Goal: Transaction & Acquisition: Purchase product/service

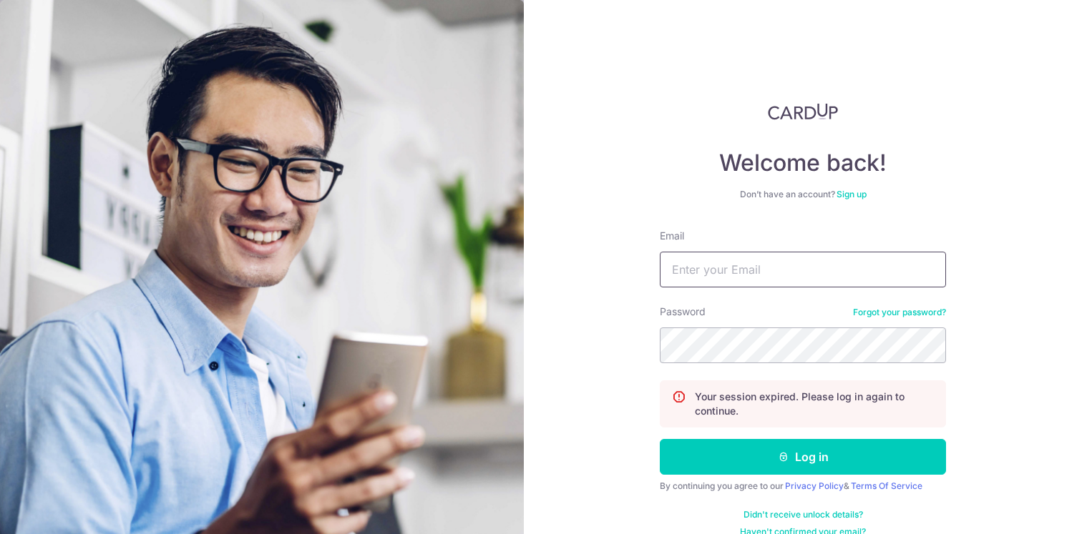
click at [697, 275] on input "Email" at bounding box center [803, 270] width 286 height 36
type input "[EMAIL_ADDRESS][DOMAIN_NAME]"
click at [660, 439] on button "Log in" at bounding box center [803, 457] width 286 height 36
click at [764, 277] on input "Email" at bounding box center [803, 270] width 286 height 36
type input "[EMAIL_ADDRESS][DOMAIN_NAME]"
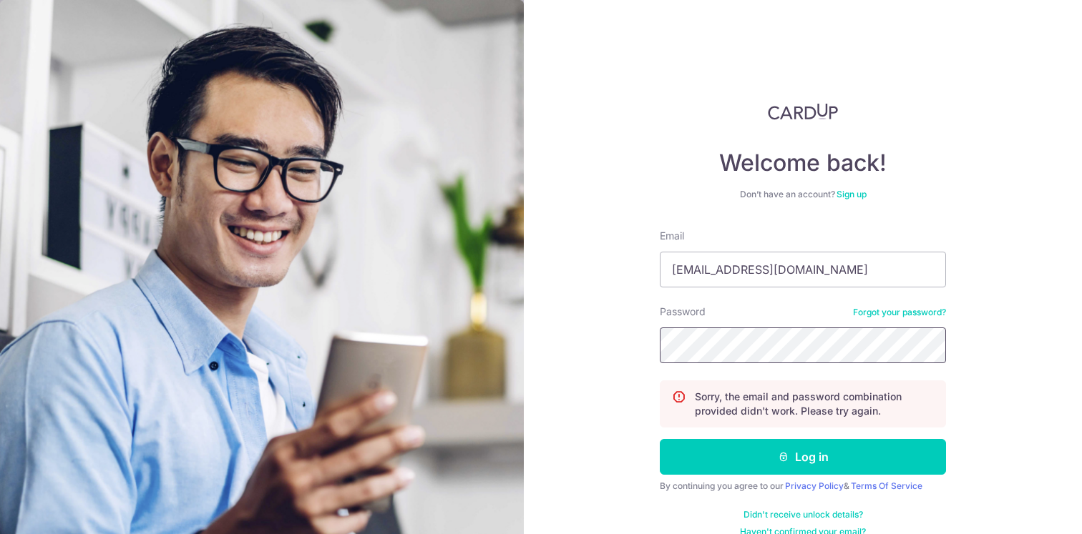
click at [660, 439] on button "Log in" at bounding box center [803, 457] width 286 height 36
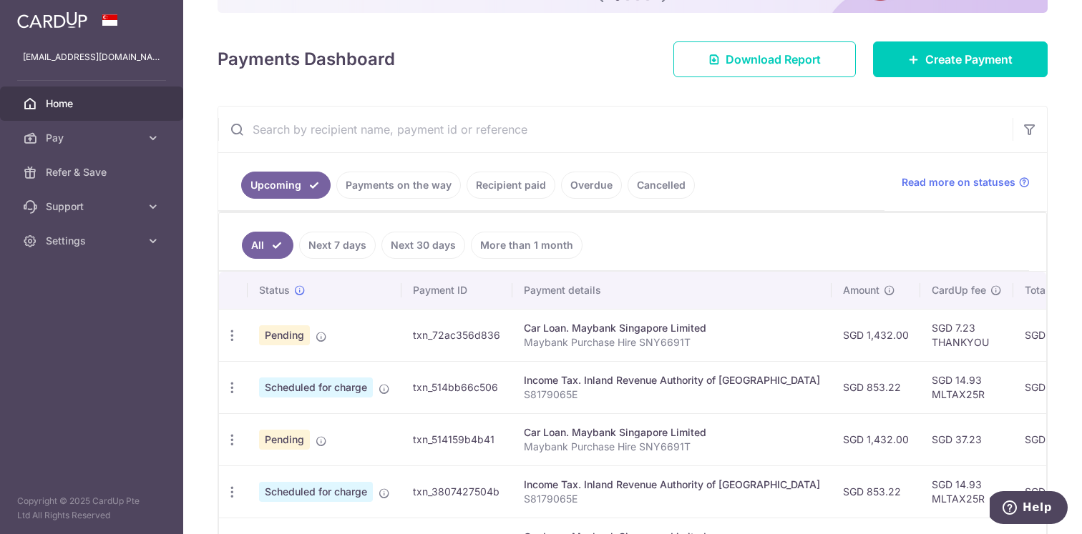
scroll to position [173, 0]
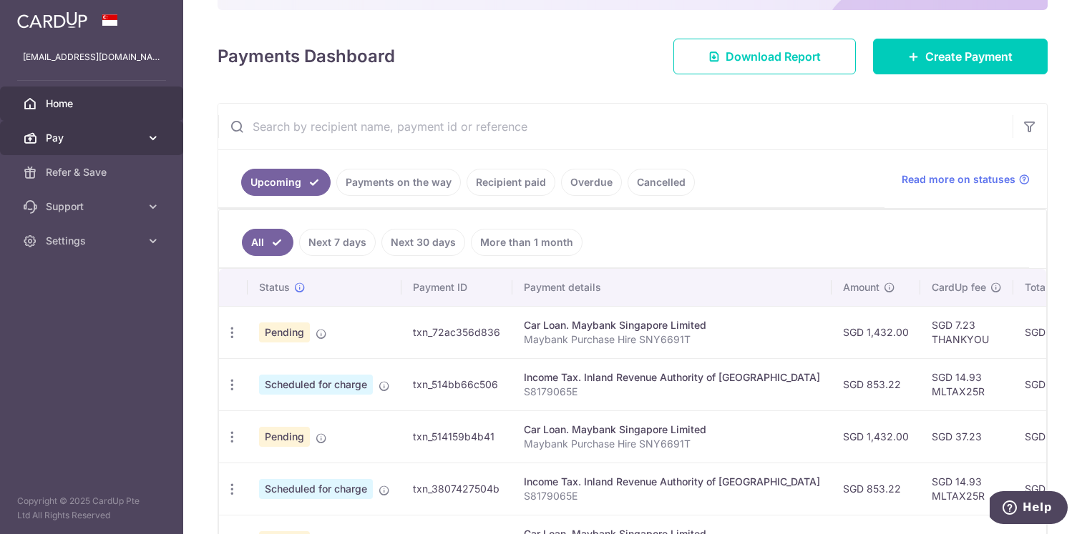
click at [60, 150] on link "Pay" at bounding box center [91, 138] width 183 height 34
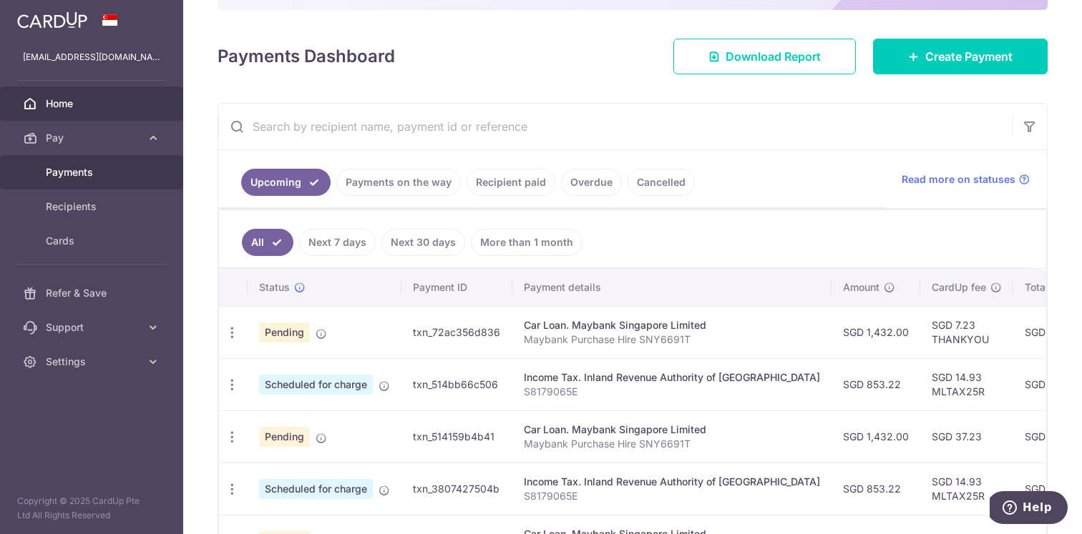
click at [69, 180] on link "Payments" at bounding box center [91, 172] width 183 height 34
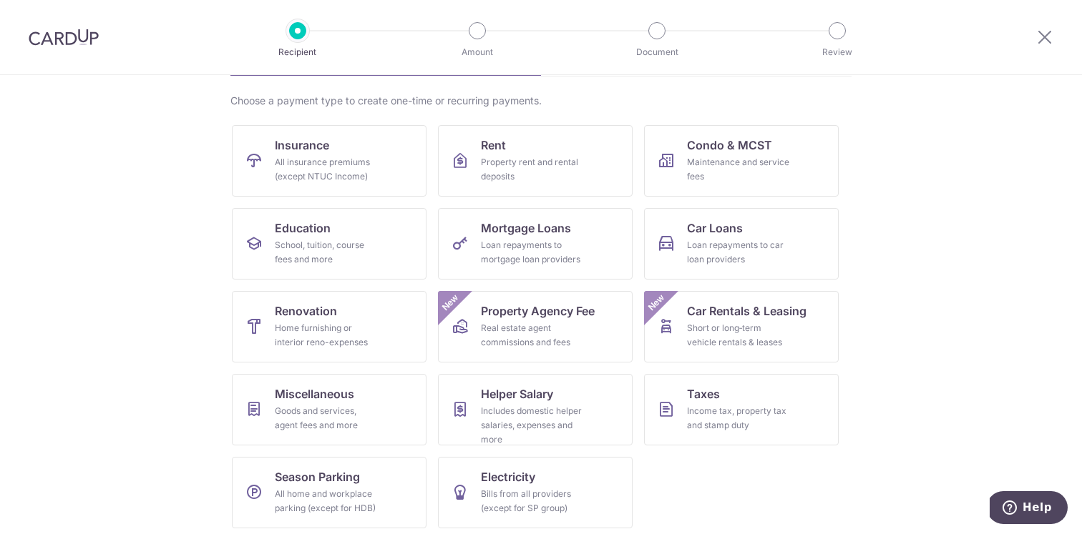
scroll to position [106, 0]
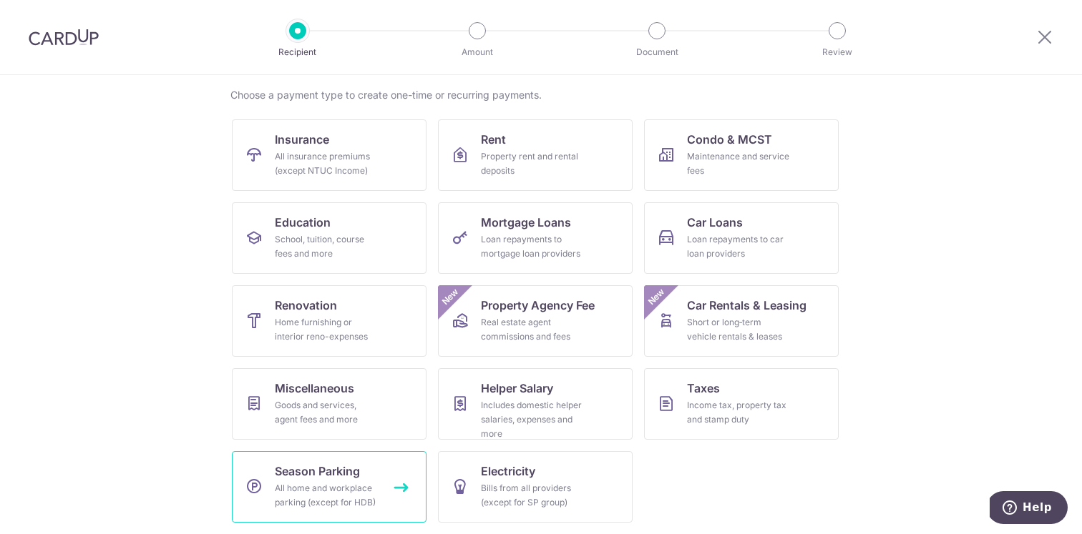
click at [384, 493] on link "Season Parking All home and workplace parking (except for HDB)" at bounding box center [329, 487] width 195 height 72
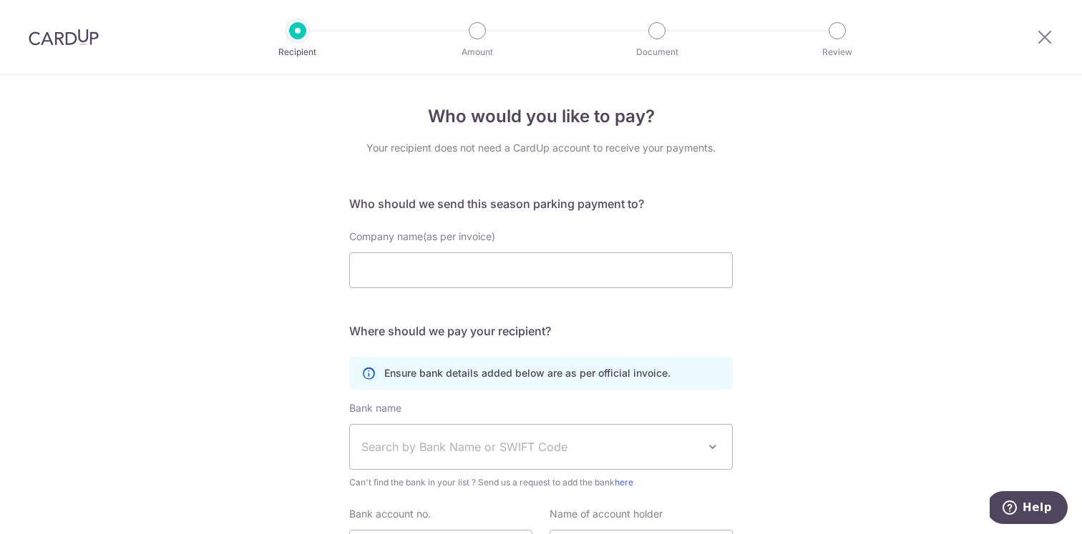
click at [65, 36] on img at bounding box center [64, 37] width 70 height 17
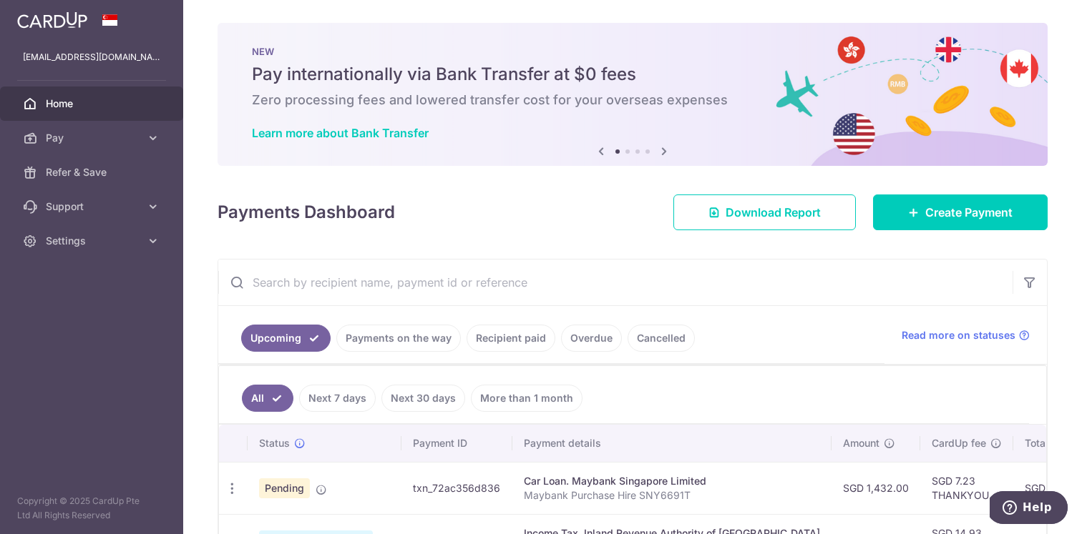
scroll to position [26, 0]
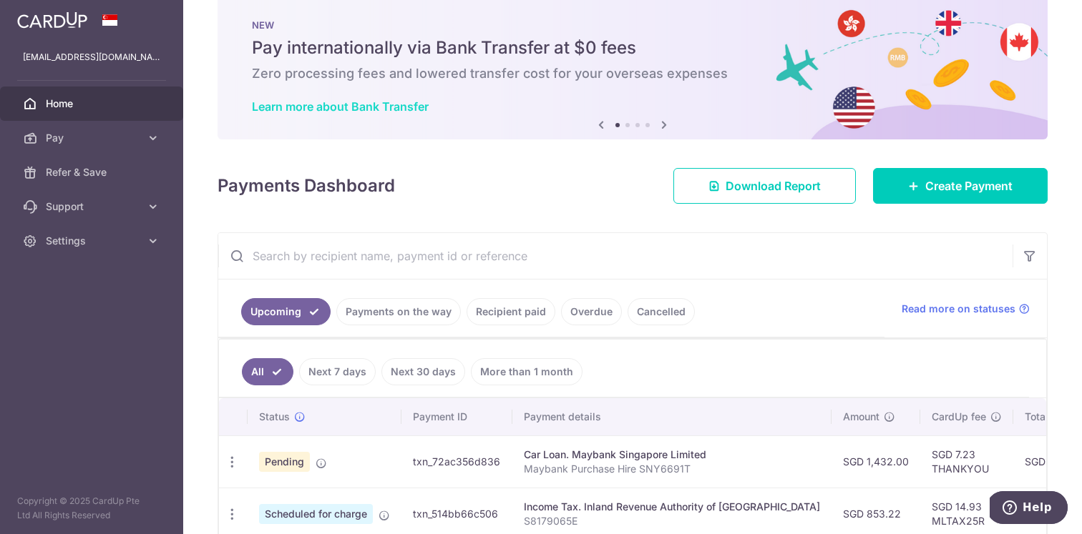
click at [408, 104] on link "Learn more about Bank Transfer" at bounding box center [340, 106] width 177 height 14
